Goal: Information Seeking & Learning: Learn about a topic

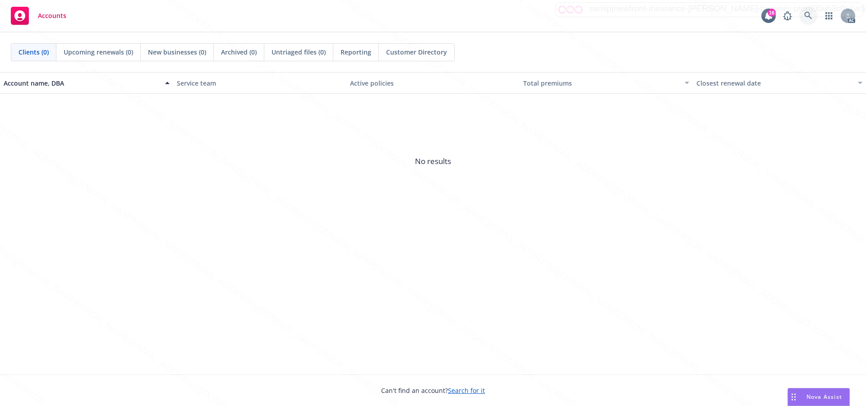
click at [810, 18] on icon at bounding box center [808, 16] width 8 height 8
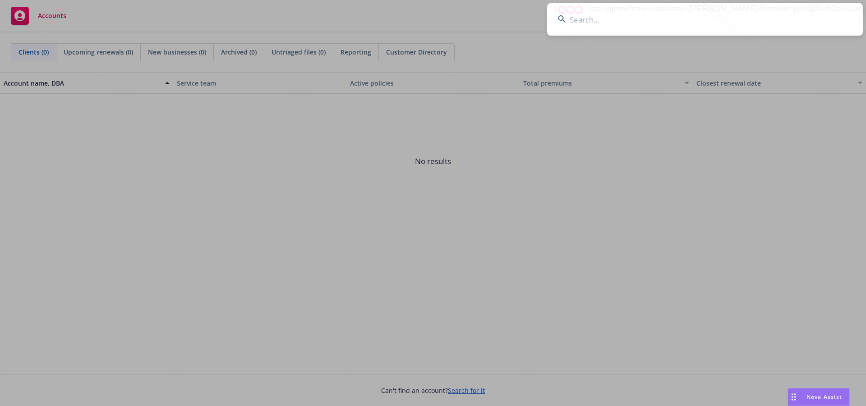
click at [579, 23] on input at bounding box center [705, 19] width 316 height 32
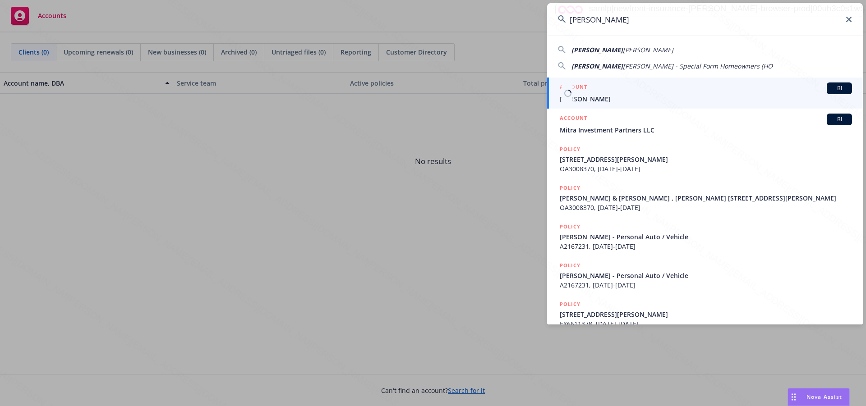
type input "Rita Laufer Jarrett"
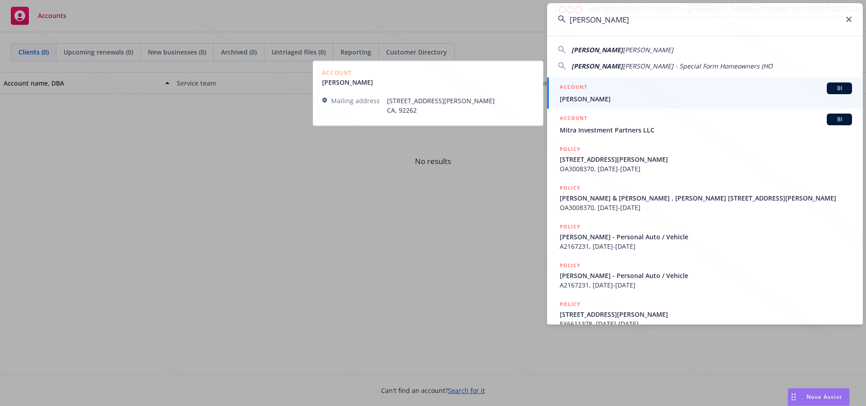
click at [604, 96] on span "[PERSON_NAME]" at bounding box center [706, 98] width 292 height 9
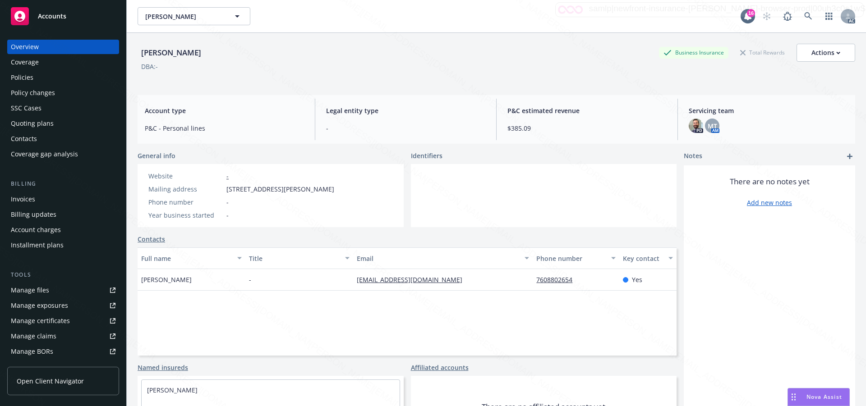
click at [200, 301] on div "Full name Title Email Phone number Key contact Rita Jarrett - ritalaufer@yahoo.…" at bounding box center [407, 302] width 539 height 108
click at [24, 77] on div "Policies" at bounding box center [22, 77] width 23 height 14
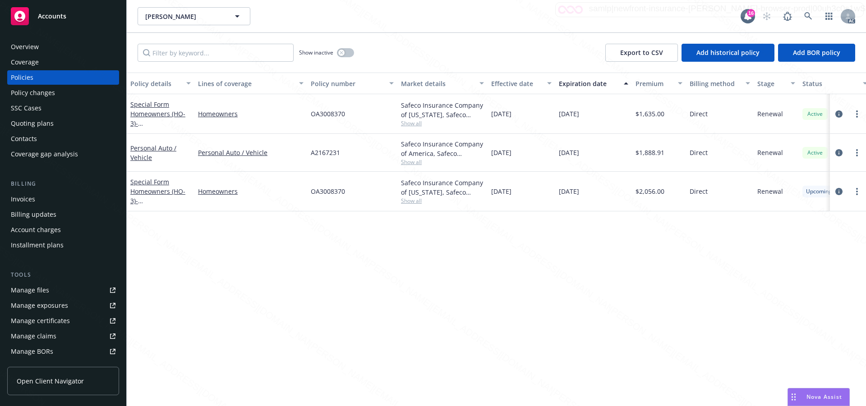
click at [16, 44] on div "Overview" at bounding box center [25, 47] width 28 height 14
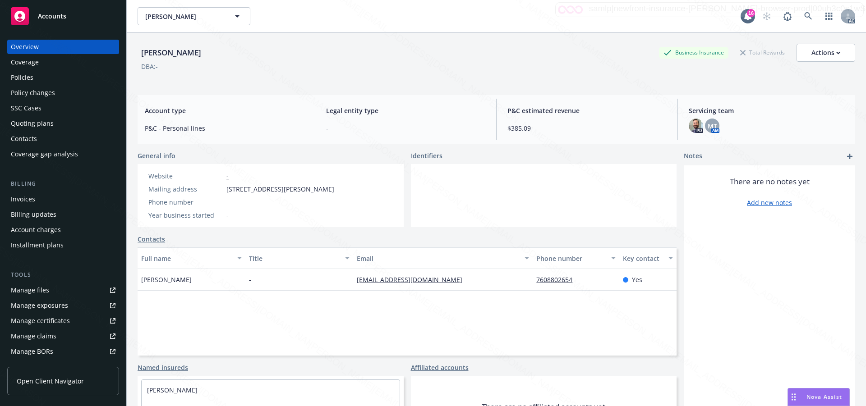
click at [39, 71] on div "Policies" at bounding box center [63, 77] width 105 height 14
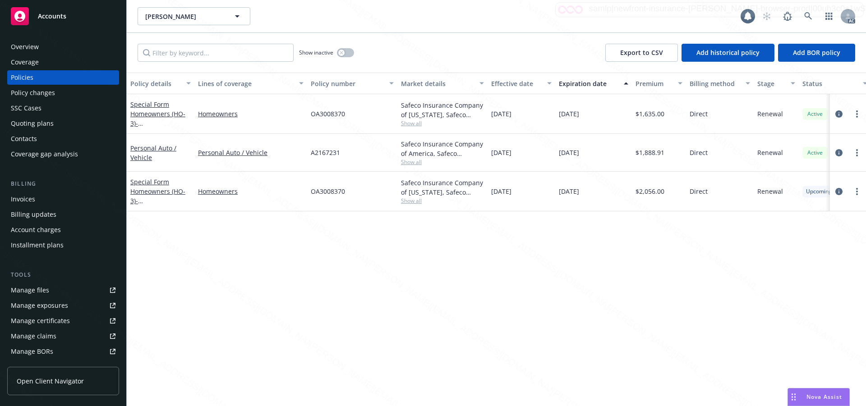
click at [27, 78] on div "Policies" at bounding box center [22, 77] width 23 height 14
click at [838, 191] on icon "circleInformation" at bounding box center [838, 191] width 7 height 7
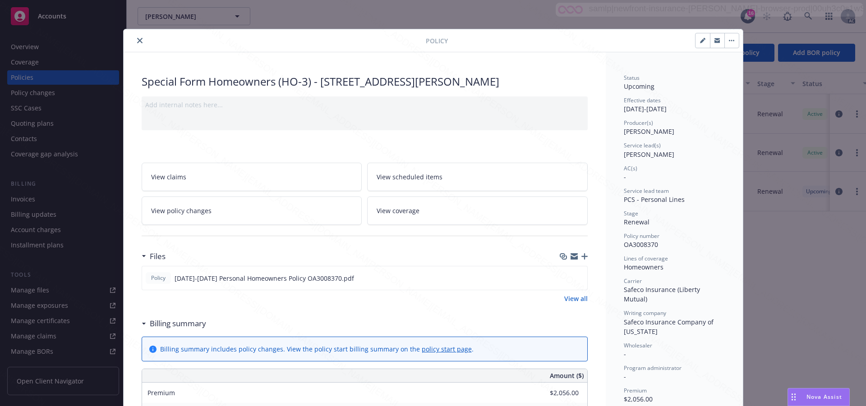
click at [719, 364] on div "Program administrator" at bounding box center [674, 368] width 101 height 8
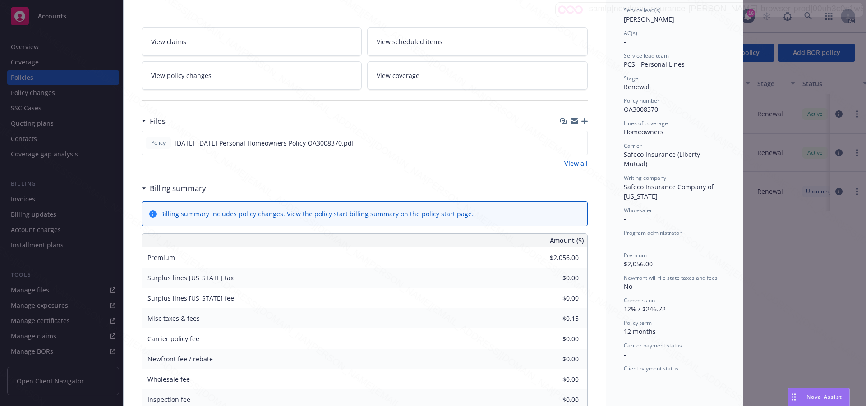
scroll to position [45, 0]
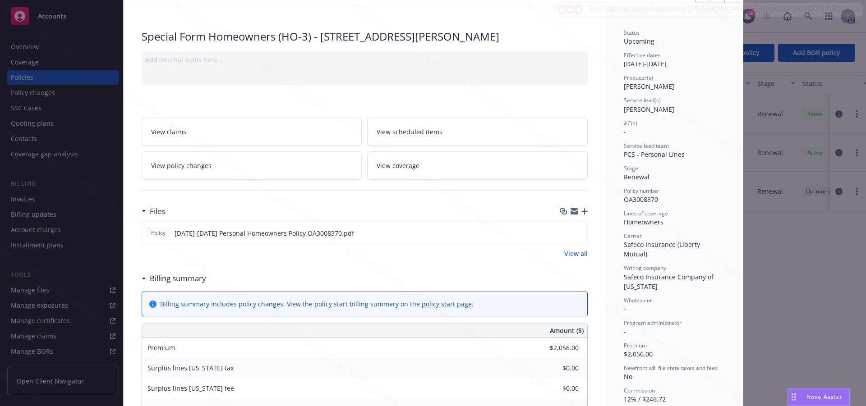
click at [406, 135] on span "View scheduled items" at bounding box center [410, 131] width 66 height 9
click at [400, 166] on span "View coverage" at bounding box center [398, 165] width 43 height 9
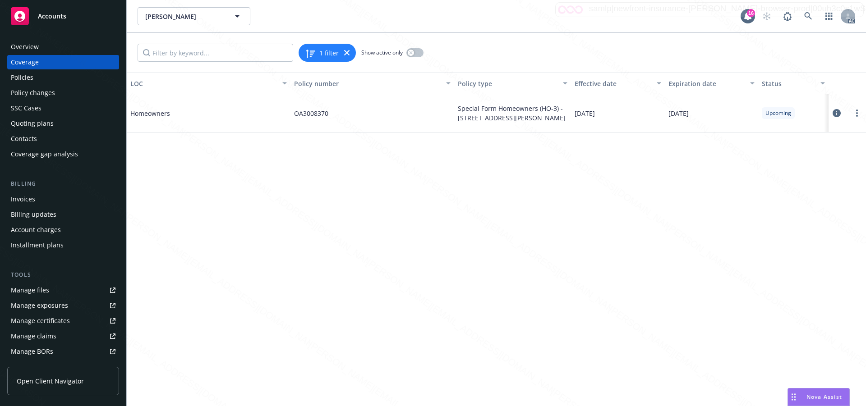
click at [837, 112] on icon at bounding box center [837, 113] width 8 height 8
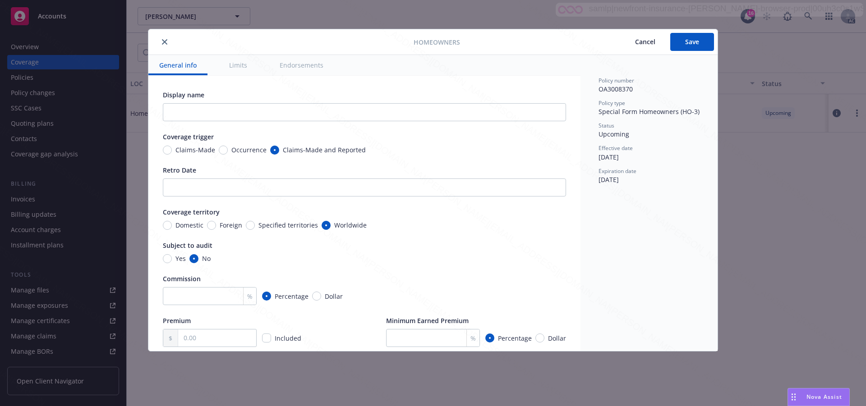
click at [290, 65] on button "Endorsements" at bounding box center [301, 65] width 65 height 20
type textarea "x"
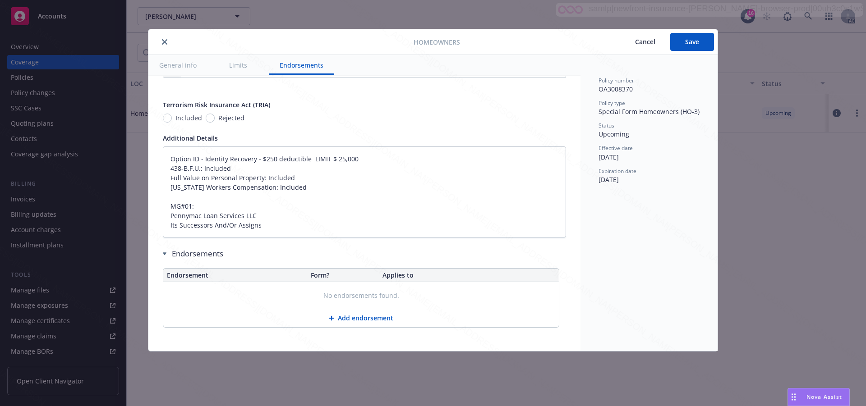
type textarea "x"
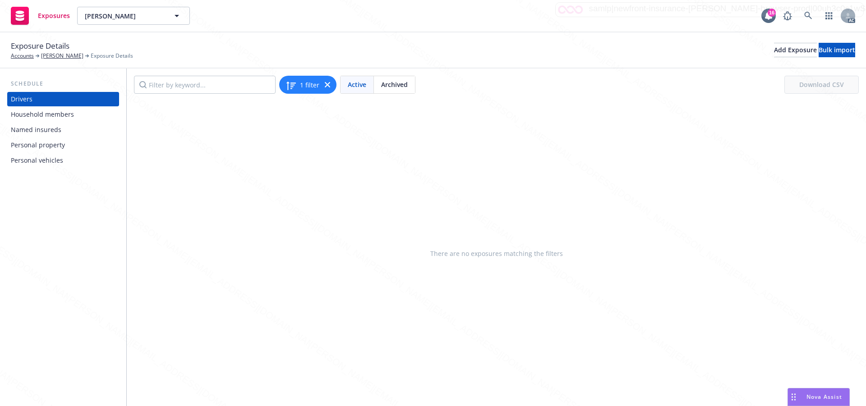
click at [54, 147] on div "Personal property" at bounding box center [38, 145] width 54 height 14
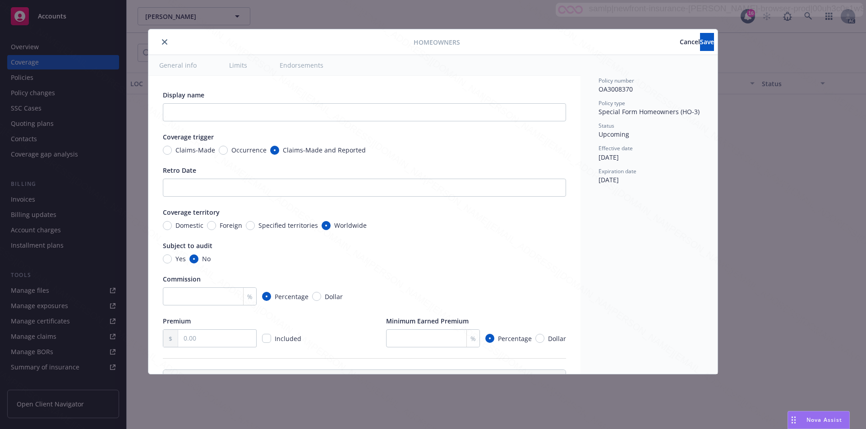
type textarea "x"
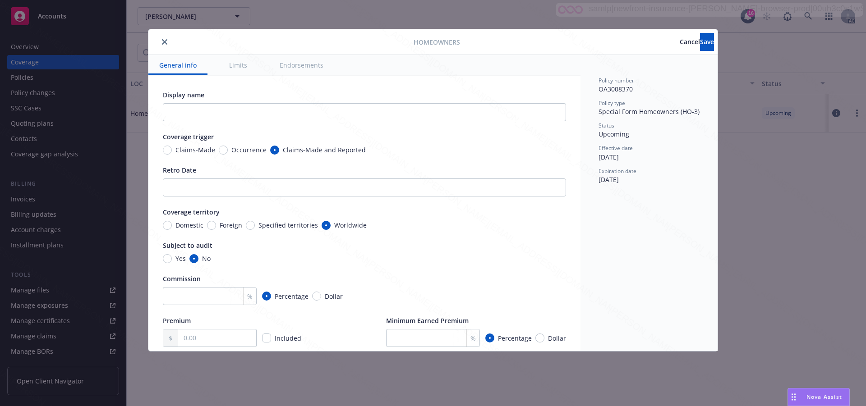
click at [680, 41] on span "Cancel" at bounding box center [690, 41] width 20 height 9
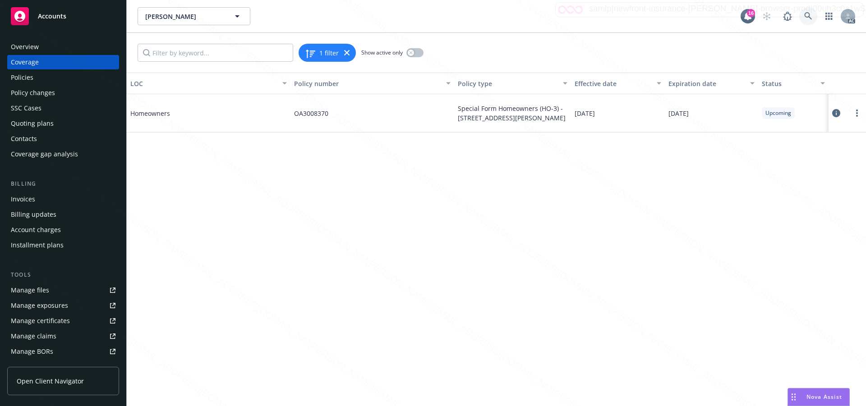
click at [804, 15] on icon at bounding box center [808, 16] width 8 height 8
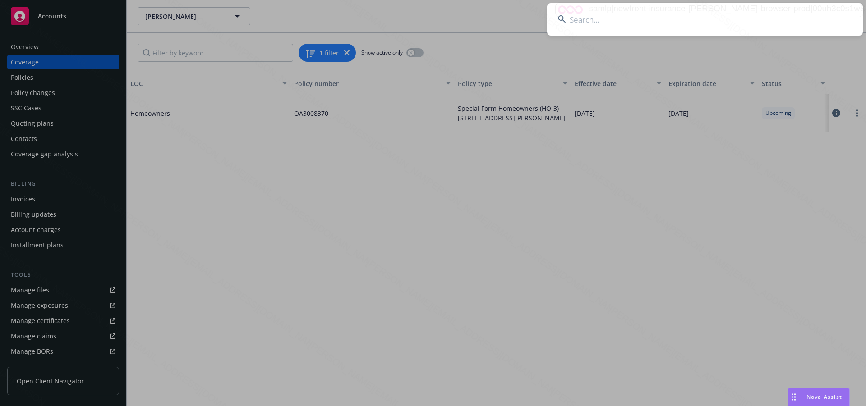
click at [801, 15] on input at bounding box center [705, 19] width 316 height 32
click at [574, 23] on input at bounding box center [705, 19] width 316 height 32
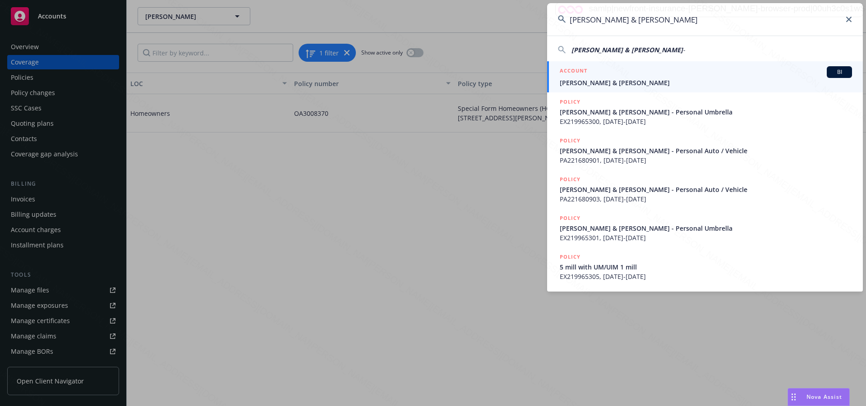
type input "[PERSON_NAME] & [PERSON_NAME]"
click at [577, 85] on span "[PERSON_NAME] & [PERSON_NAME]" at bounding box center [706, 82] width 292 height 9
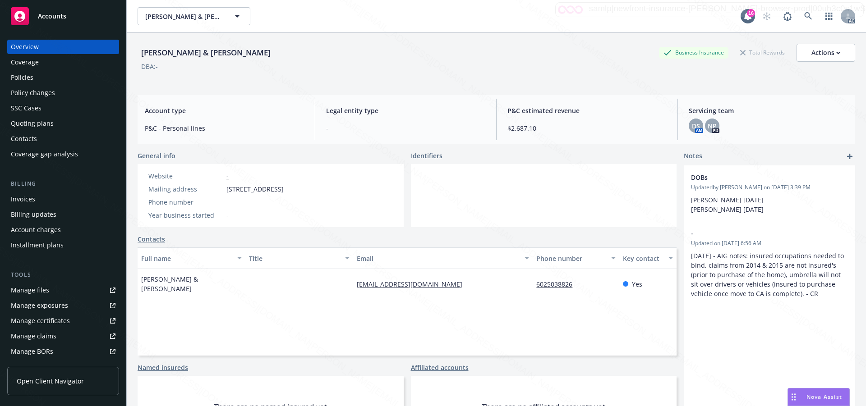
click at [30, 80] on div "Policies" at bounding box center [22, 77] width 23 height 14
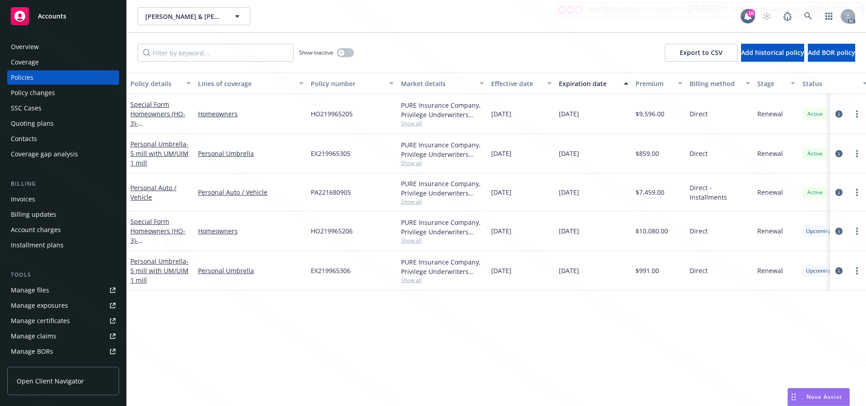
click at [367, 241] on div "HO219965206" at bounding box center [352, 232] width 90 height 40
click at [838, 230] on icon "circleInformation" at bounding box center [838, 231] width 7 height 7
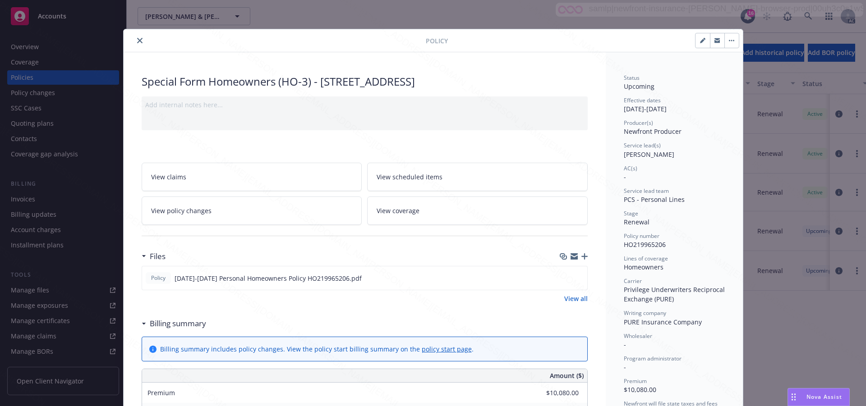
click at [694, 352] on div "Status Upcoming Effective dates 08/26/2025 - 08/26/2026 Producer(s) Newfront Pr…" at bounding box center [674, 291] width 101 height 434
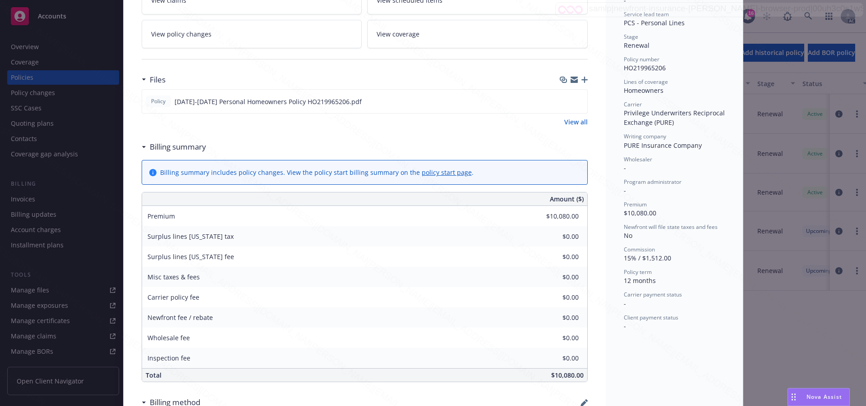
scroll to position [87, 0]
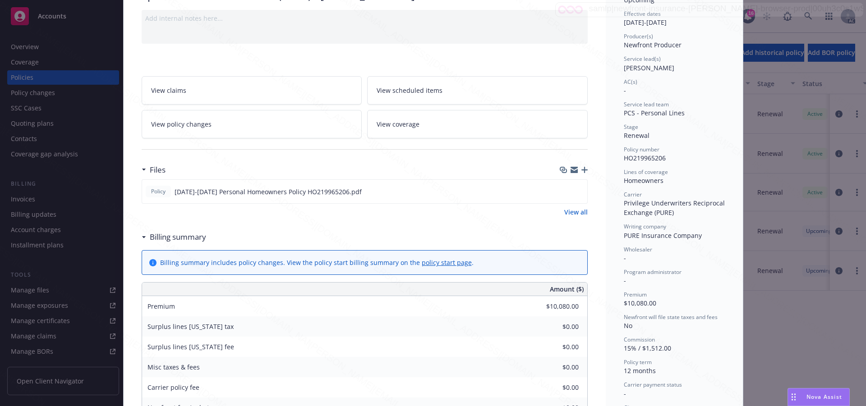
click at [397, 90] on span "View scheduled items" at bounding box center [410, 90] width 66 height 9
click at [408, 128] on span "View coverage" at bounding box center [398, 124] width 43 height 9
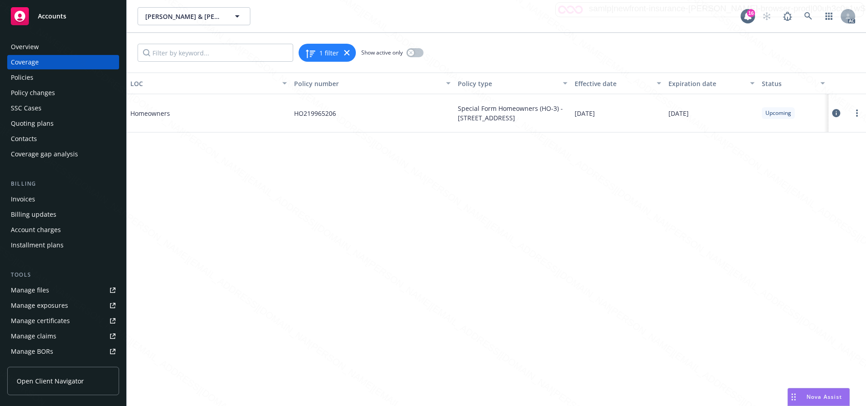
click at [836, 113] on icon at bounding box center [836, 113] width 8 height 8
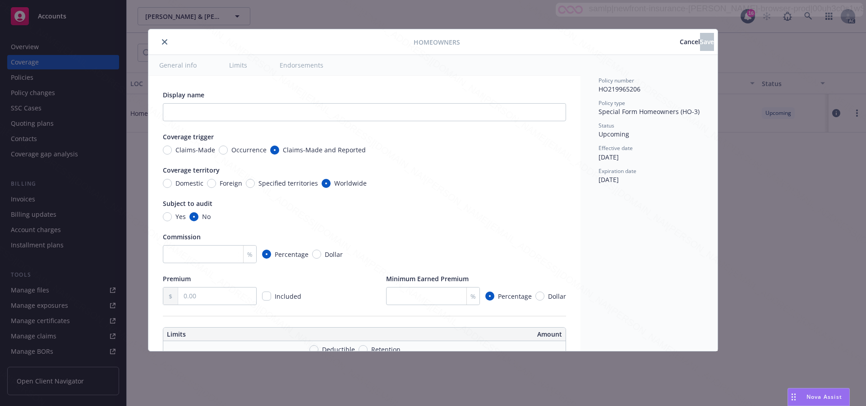
type textarea "x"
radio input "true"
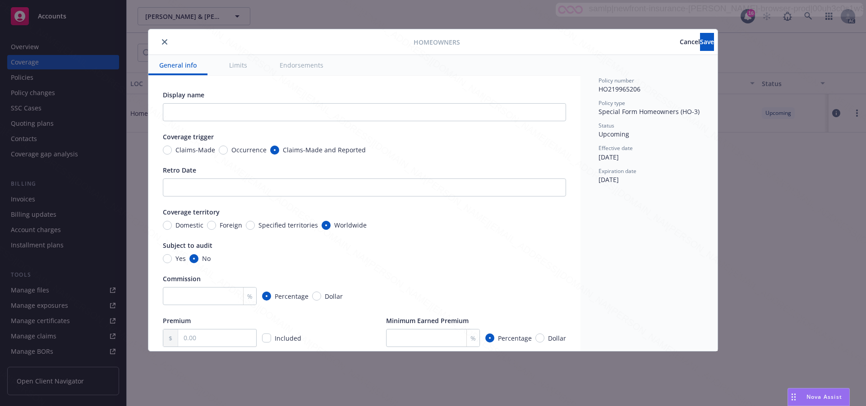
click at [299, 65] on button "Endorsements" at bounding box center [301, 65] width 65 height 20
type textarea "x"
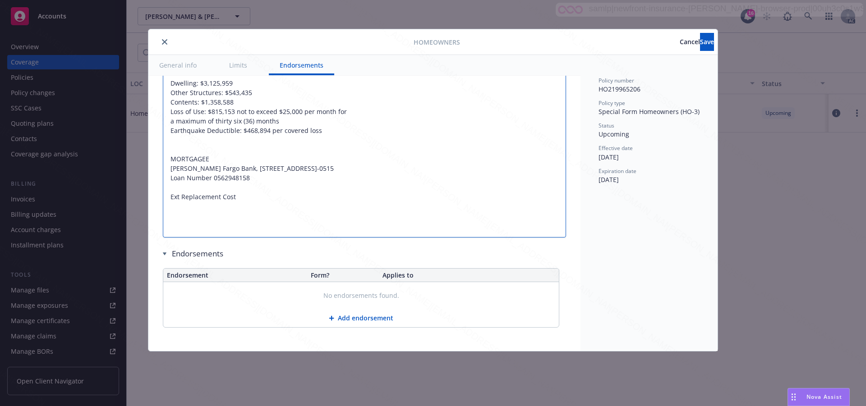
click at [255, 237] on textarea "D - Loss of use: Included Workers Compensation Schedule of Employees 01. Class:…" at bounding box center [364, 59] width 403 height 356
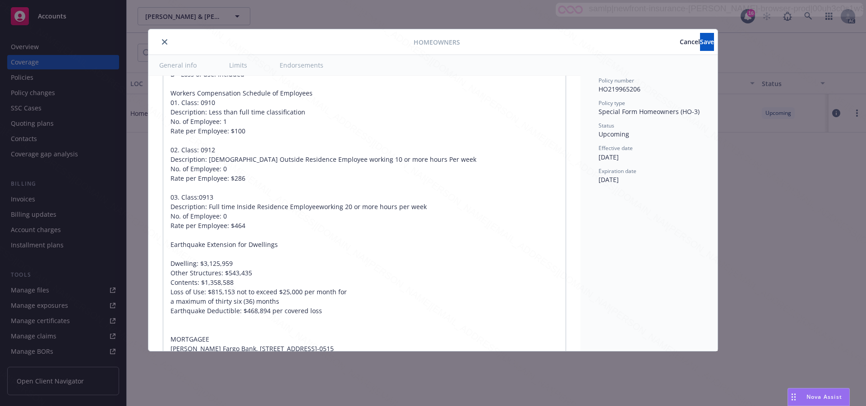
scroll to position [590, 0]
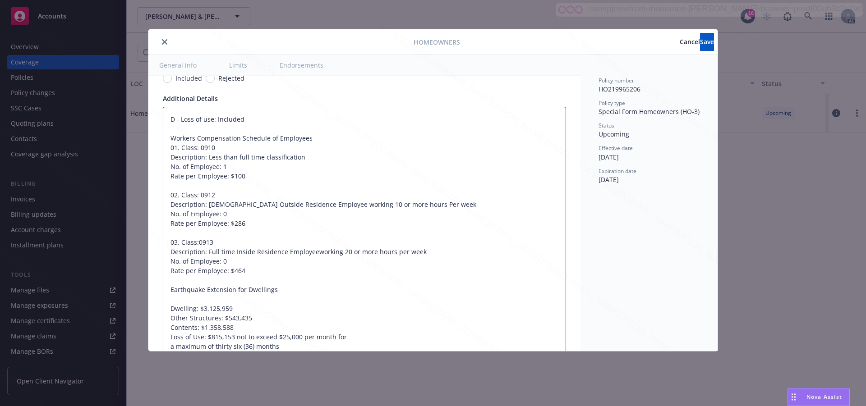
click at [498, 196] on textarea "D - Loss of use: Included Workers Compensation Schedule of Employees 01. Class:…" at bounding box center [364, 285] width 403 height 356
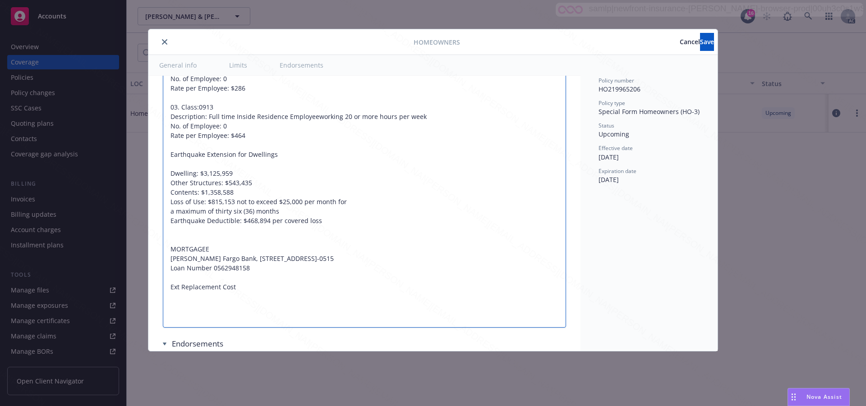
type textarea "x"
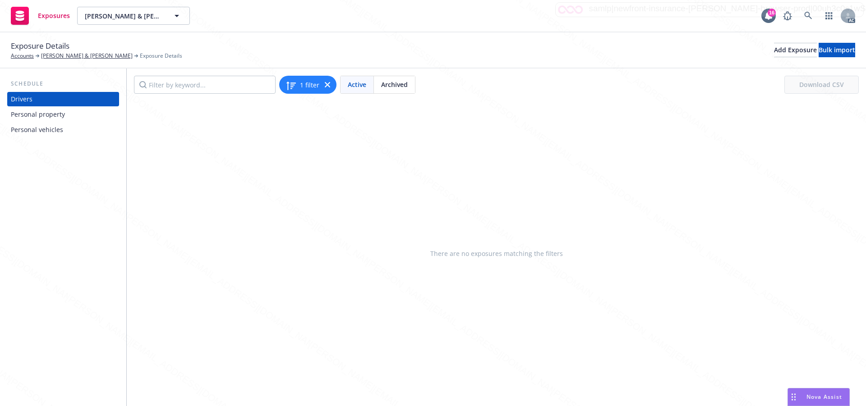
click at [41, 118] on div "Personal property" at bounding box center [38, 114] width 54 height 14
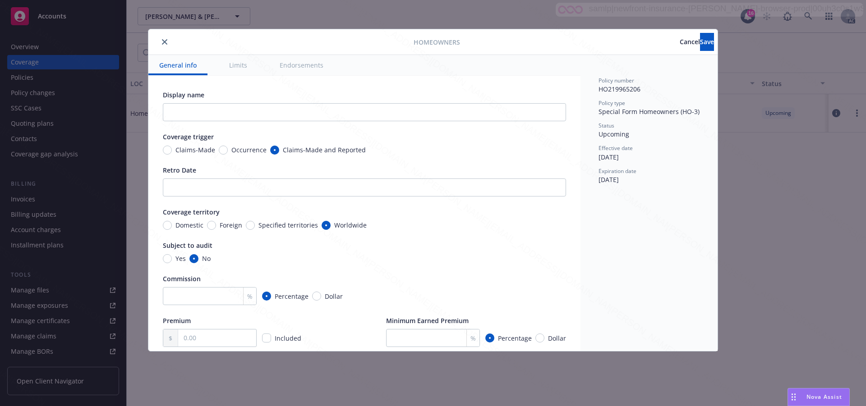
click at [303, 66] on button "Endorsements" at bounding box center [301, 65] width 65 height 20
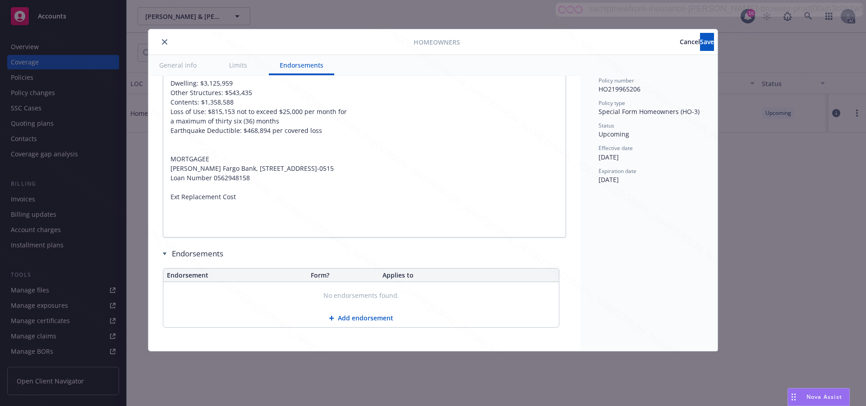
type textarea "x"
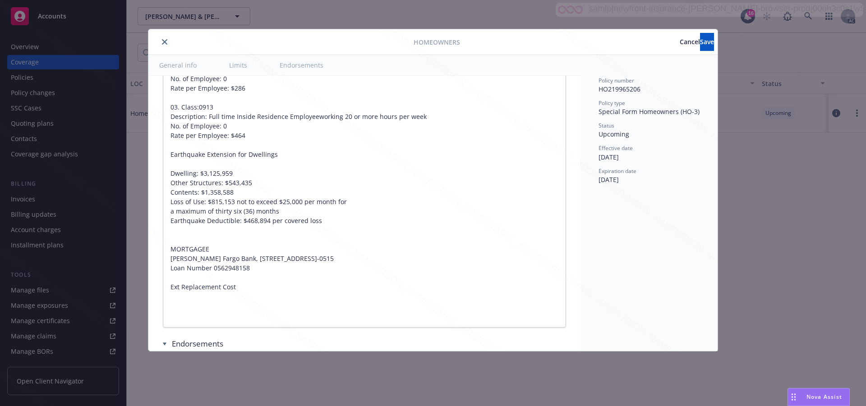
scroll to position [635, 0]
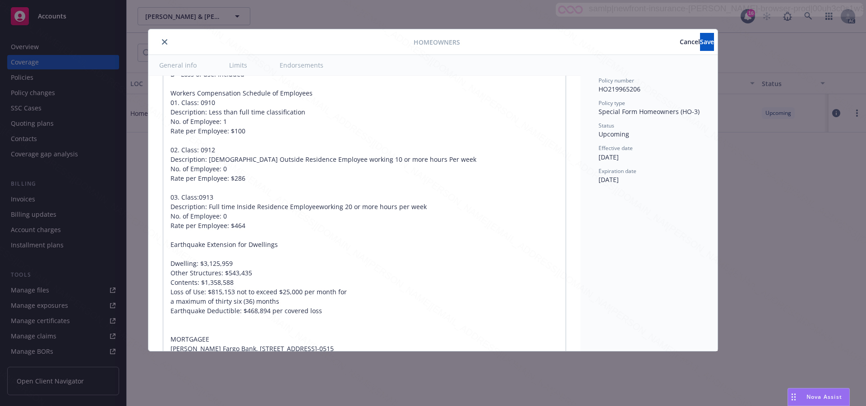
click at [680, 42] on span "Cancel" at bounding box center [690, 41] width 20 height 9
